Goal: Task Accomplishment & Management: Manage account settings

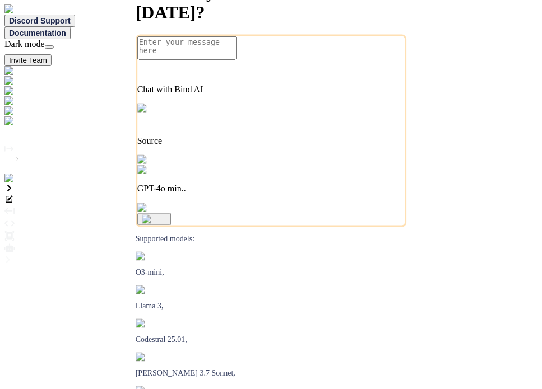
click at [19, 184] on img at bounding box center [22, 179] width 36 height 10
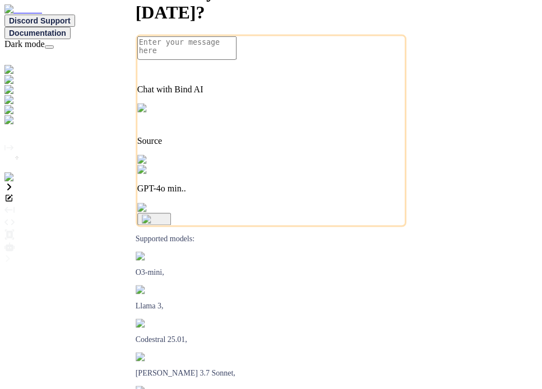
type textarea "x"
click at [22, 183] on img at bounding box center [22, 177] width 36 height 10
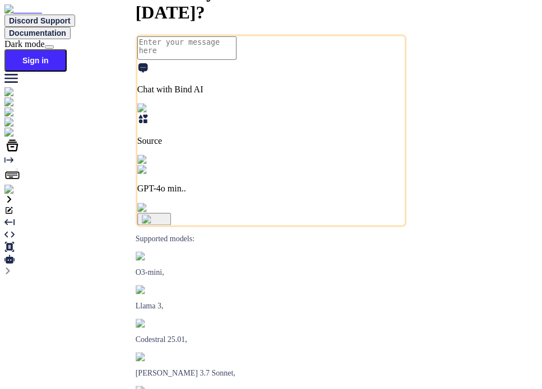
click at [17, 195] on img at bounding box center [19, 190] width 31 height 10
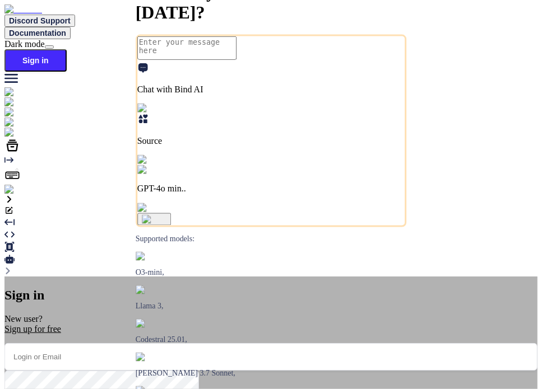
click at [283, 343] on input "email" at bounding box center [270, 356] width 533 height 27
paste input "[EMAIL_ADDRESS][DOMAIN_NAME]"
type input "[EMAIL_ADDRESS][DOMAIN_NAME]"
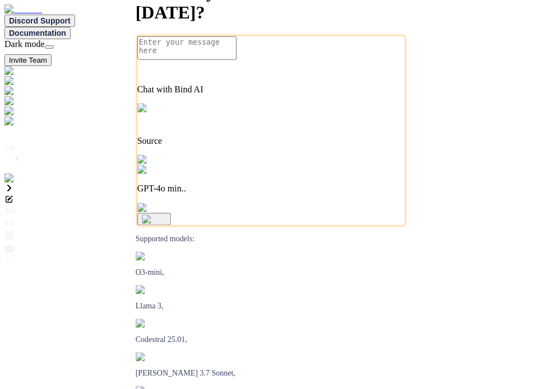
click at [19, 184] on img at bounding box center [22, 179] width 36 height 10
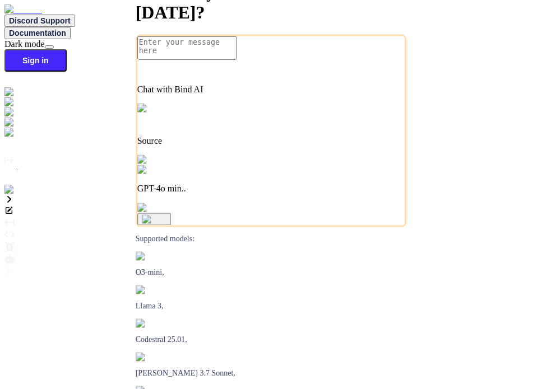
click at [20, 195] on img at bounding box center [19, 190] width 31 height 10
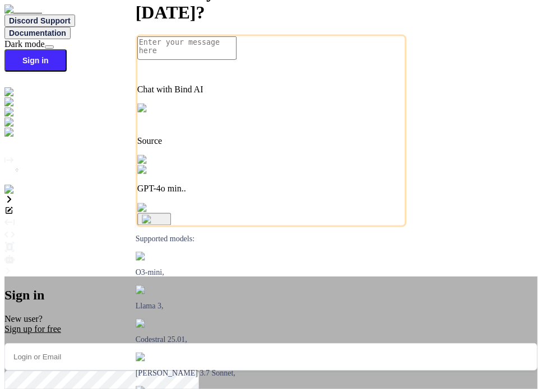
click at [267, 343] on input "email" at bounding box center [270, 356] width 533 height 27
paste input "collaroaniello@outlook.it"
click at [328, 343] on input "collaroaniello@outlook.it" at bounding box center [270, 356] width 533 height 27
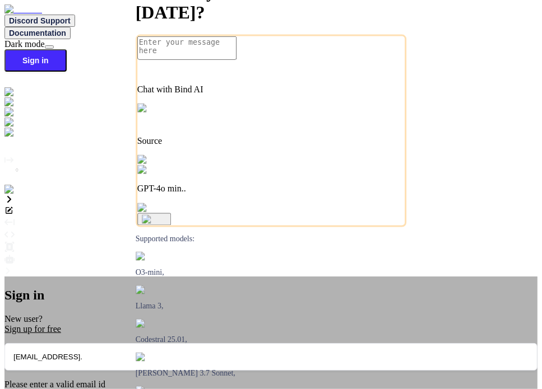
click at [278, 343] on input "collaroaniello@outlook." at bounding box center [270, 356] width 533 height 27
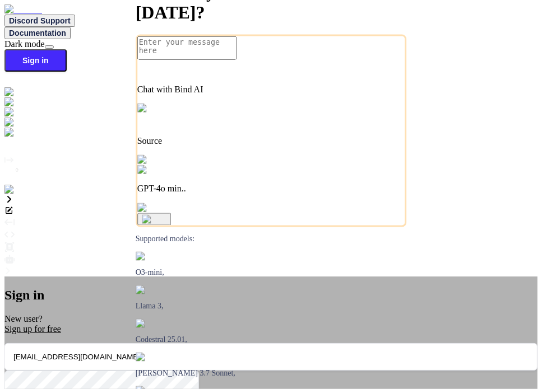
click at [311, 343] on input "collaroaniello@outlook.com" at bounding box center [270, 356] width 533 height 27
type input "collaroaniello@outlook.it"
click at [292, 343] on input "collaroaniello@outlook.it" at bounding box center [270, 356] width 533 height 27
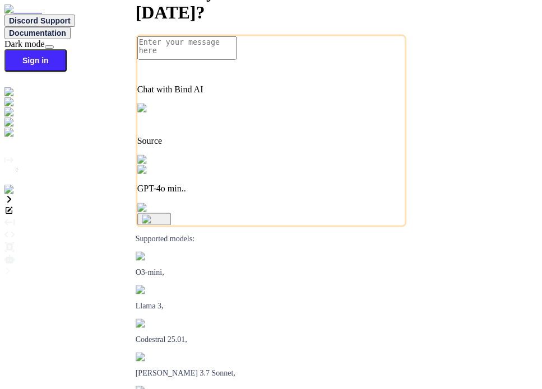
click at [22, 195] on img at bounding box center [19, 190] width 31 height 10
